Goal: Communication & Community: Answer question/provide support

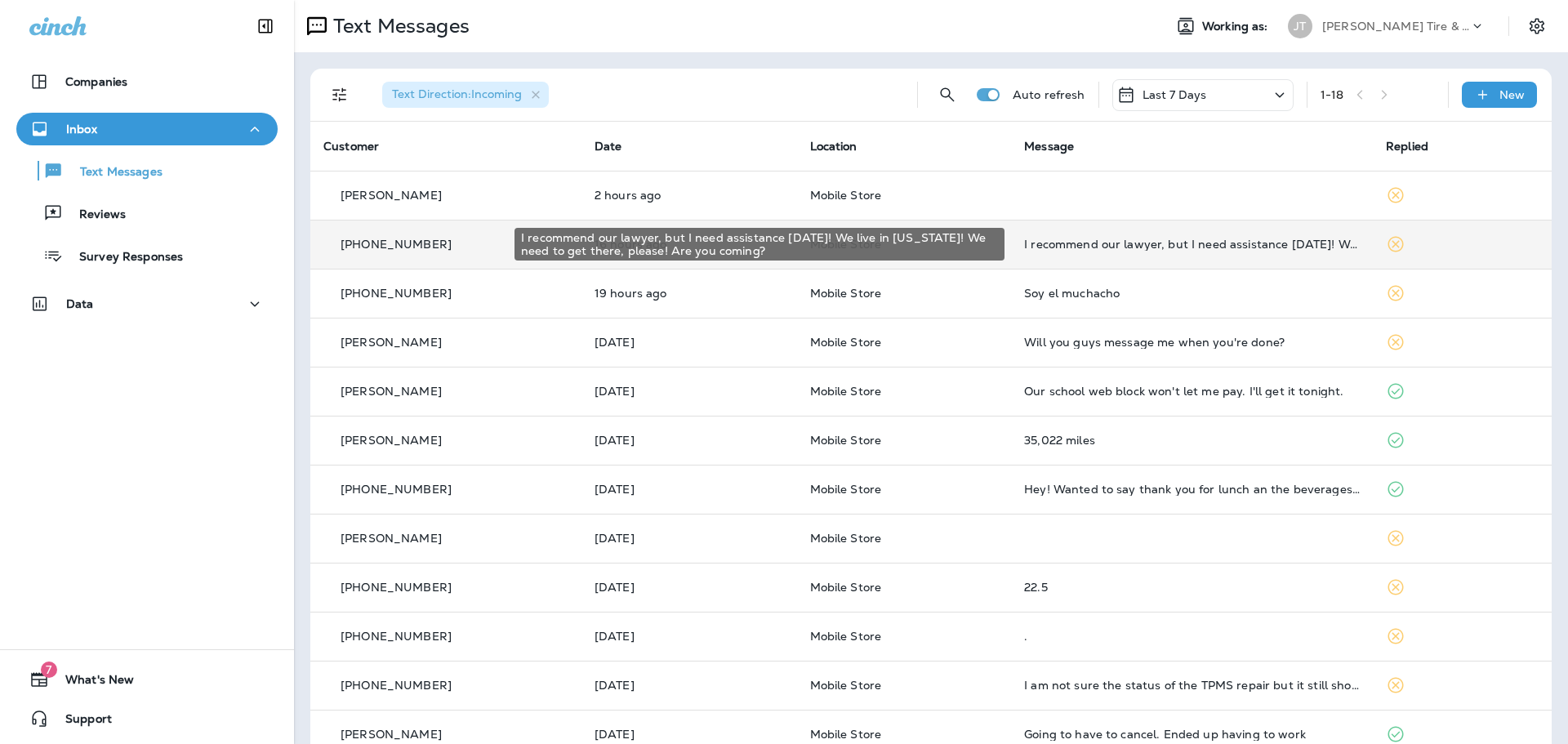
click at [1071, 245] on div "I recommend our lawyer, but I need assistance [DATE]! We live in [US_STATE]! We…" at bounding box center [1191, 244] width 336 height 13
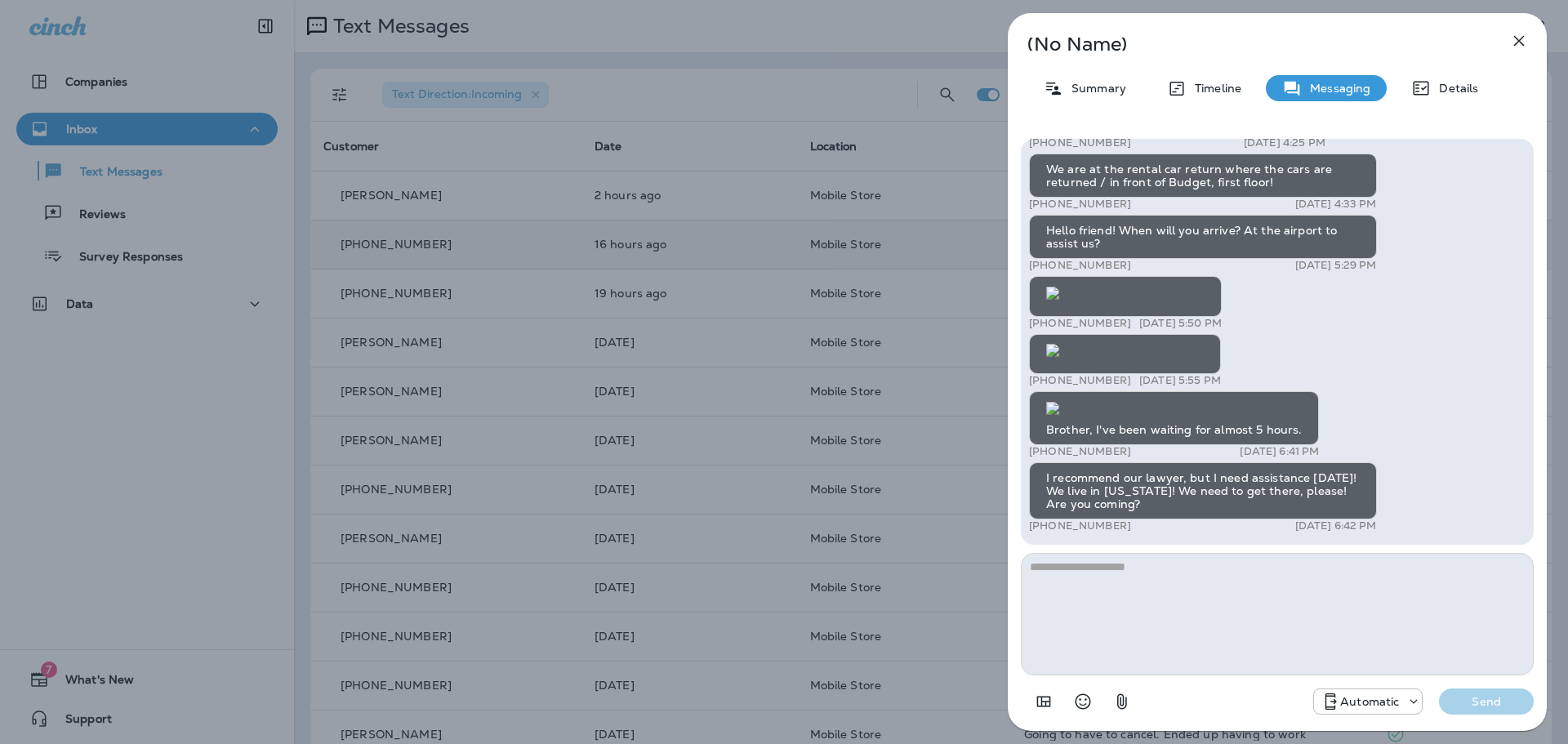
click at [787, 270] on div "(No Name) Summary Timeline Messaging Details [URL][DOMAIN_NAME][GEOGRAPHIC_DATA…" at bounding box center [784, 372] width 1568 height 744
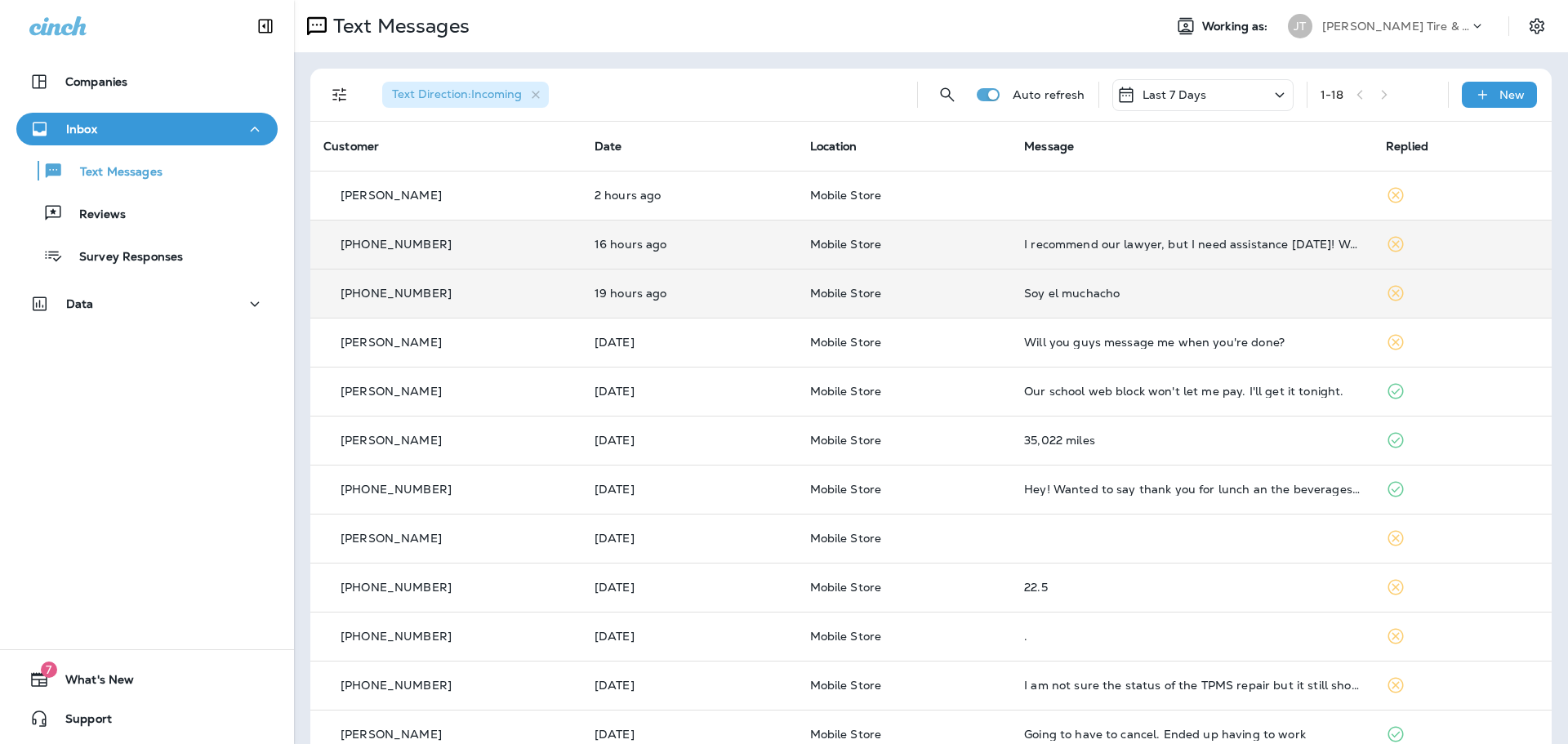
click at [968, 299] on p "Mobile Store" at bounding box center [903, 292] width 188 height 13
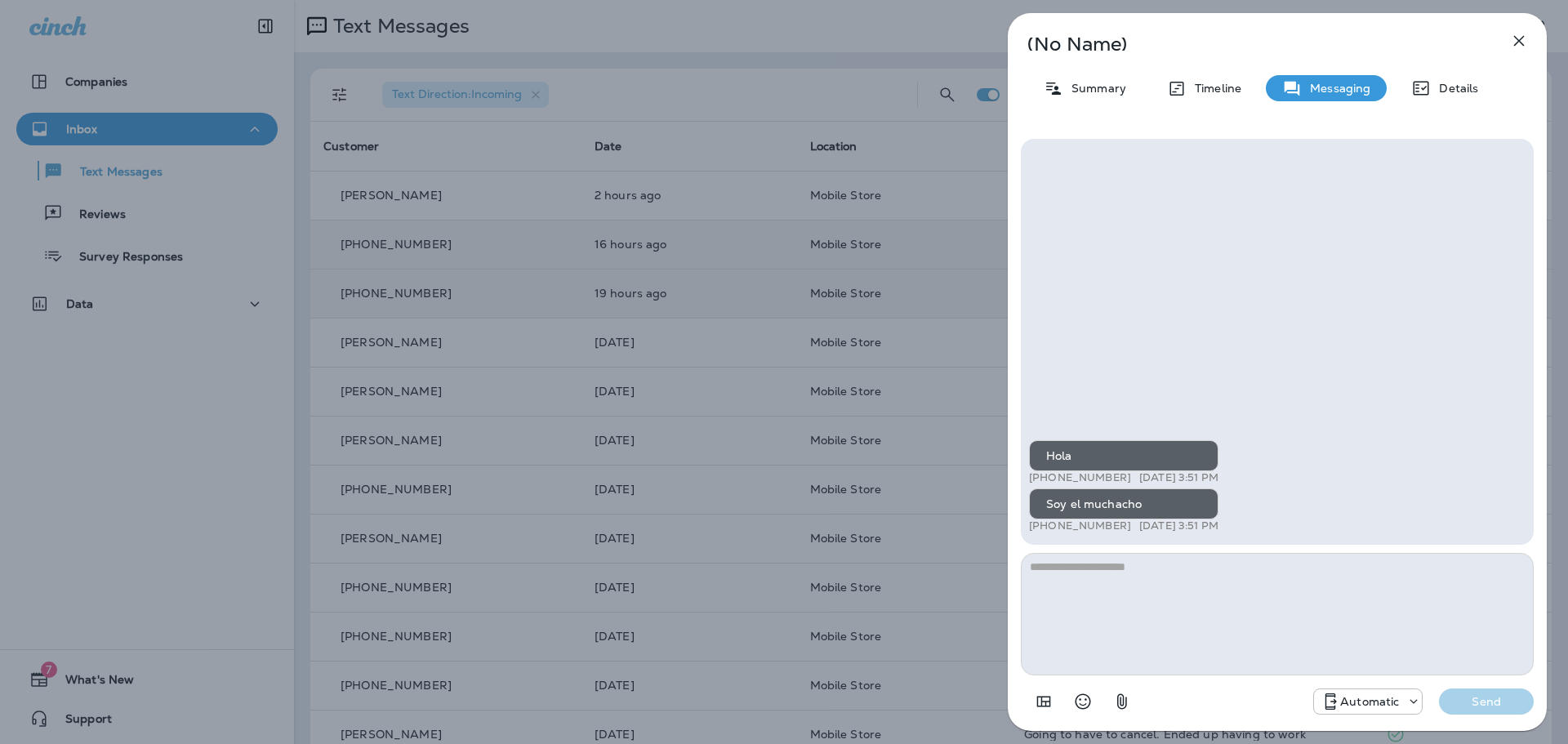
click at [880, 285] on div "(No Name) Summary Timeline Messaging Details Hola +1 (832) 247-4947 [DATE] 3:51…" at bounding box center [784, 372] width 1568 height 744
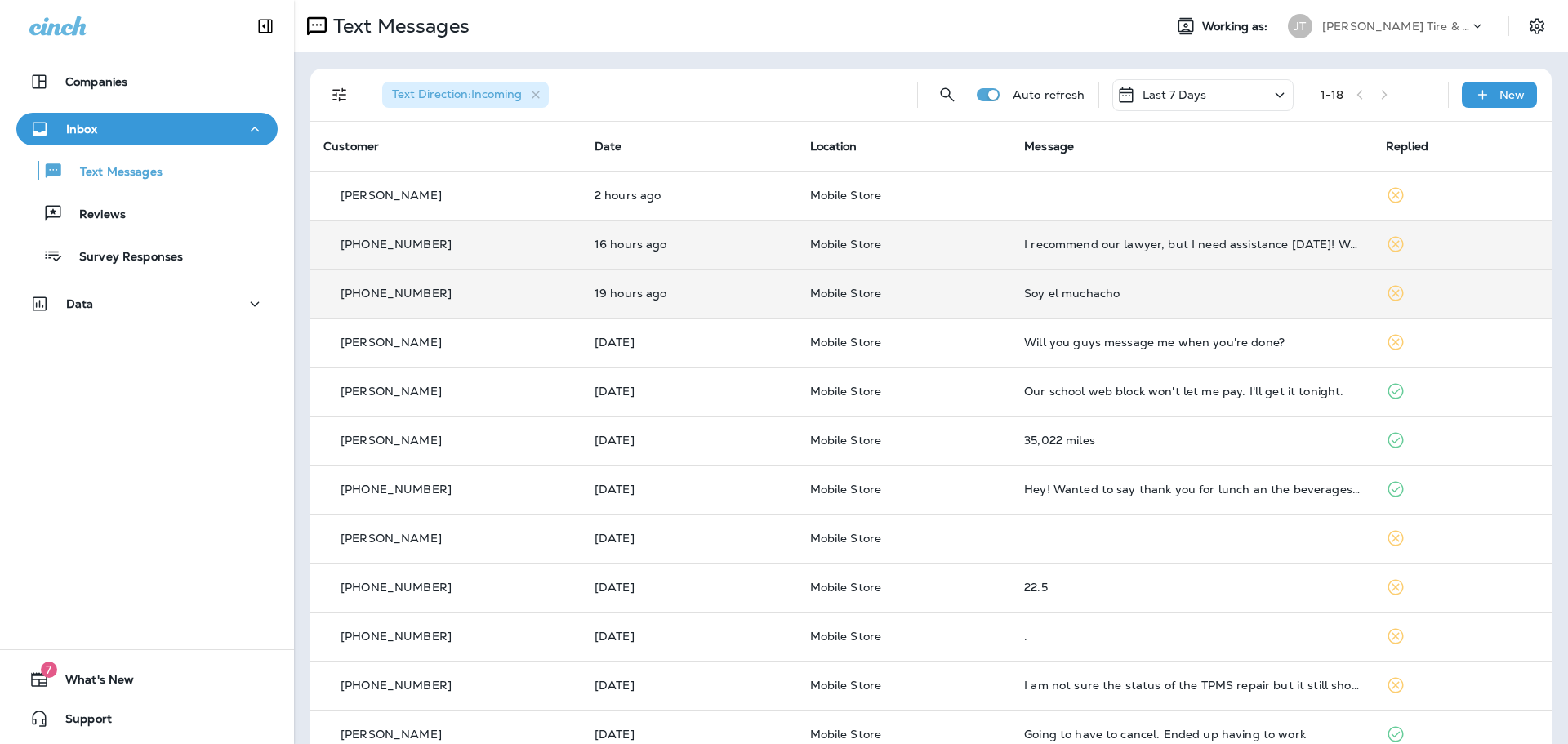
click at [1033, 256] on td "I recommend our lawyer, but I need assistance [DATE]! We live in [US_STATE]! We…" at bounding box center [1191, 243] width 362 height 49
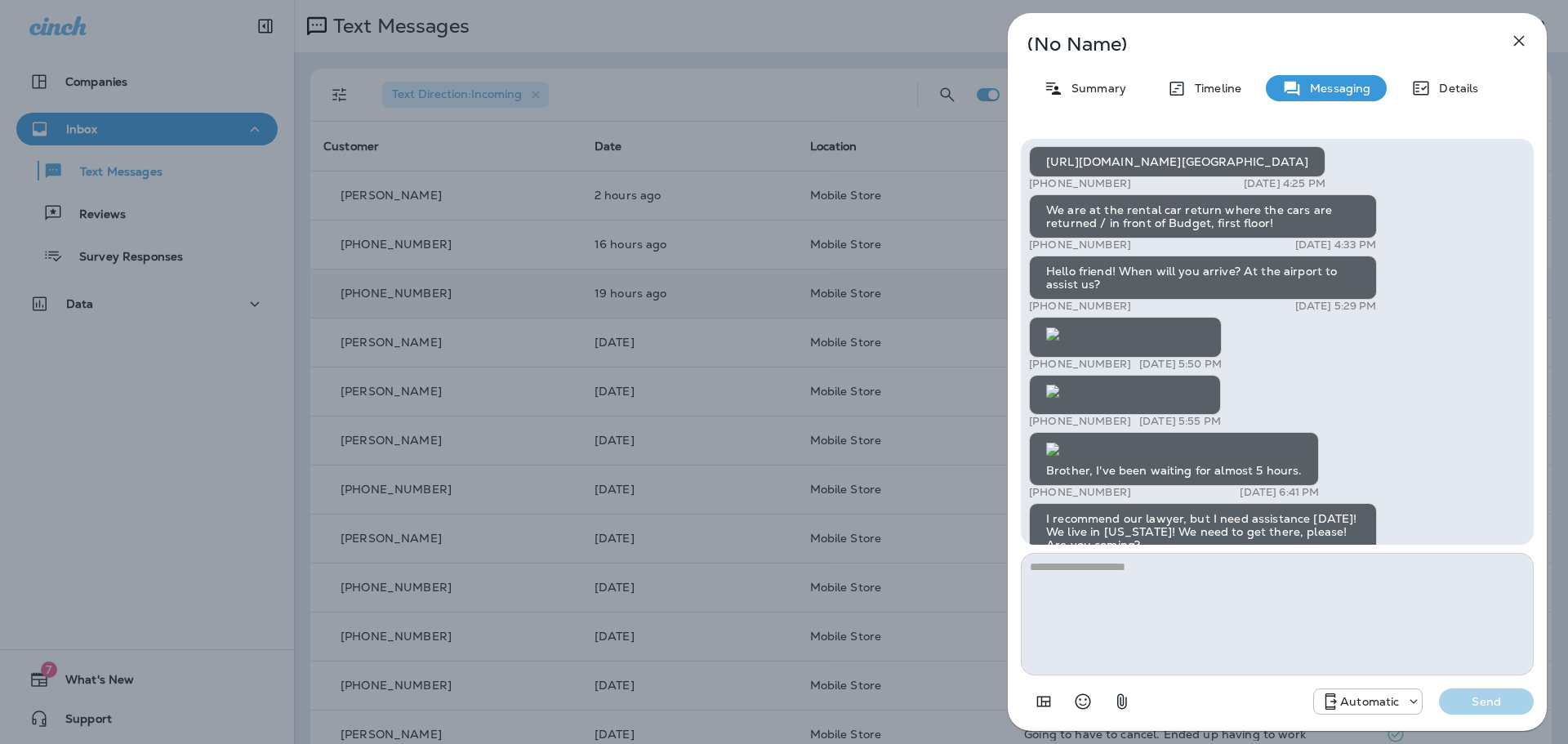
scroll to position [-710, 0]
click at [1059, 340] on img at bounding box center [1052, 333] width 13 height 13
click at [923, 87] on div "(No Name) Summary Timeline Messaging Details [URL][DOMAIN_NAME][GEOGRAPHIC_DATA…" at bounding box center [784, 372] width 1568 height 744
